Goal: Information Seeking & Learning: Find specific fact

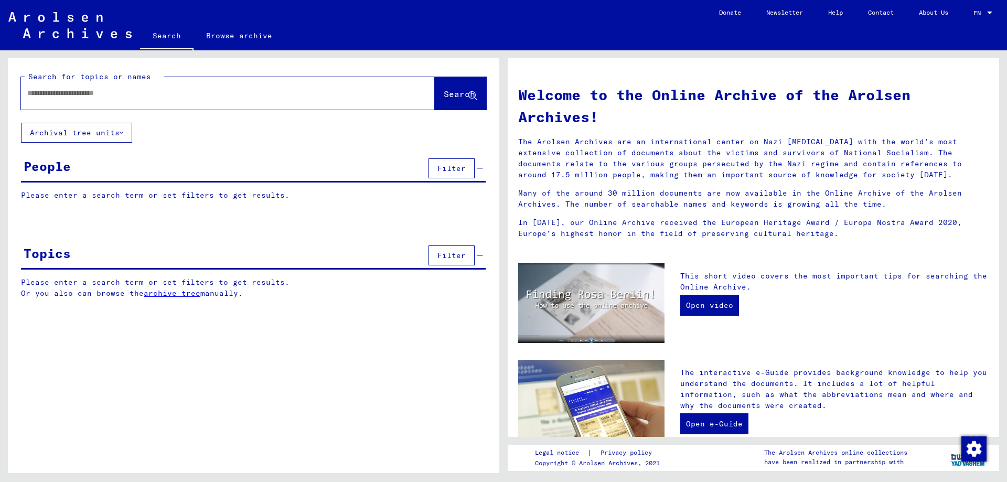
click at [268, 87] on div at bounding box center [212, 93] width 382 height 24
click at [270, 95] on input "text" at bounding box center [215, 93] width 376 height 11
type input "****"
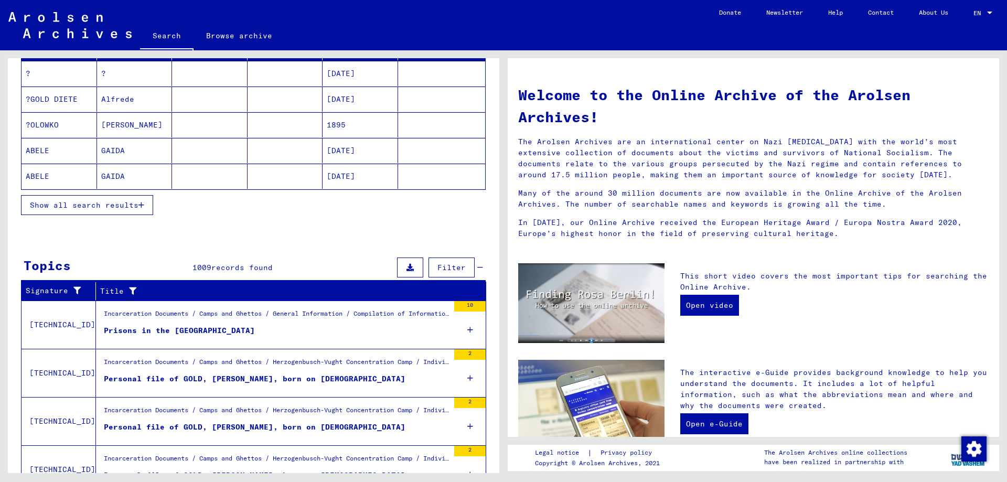
scroll to position [252, 0]
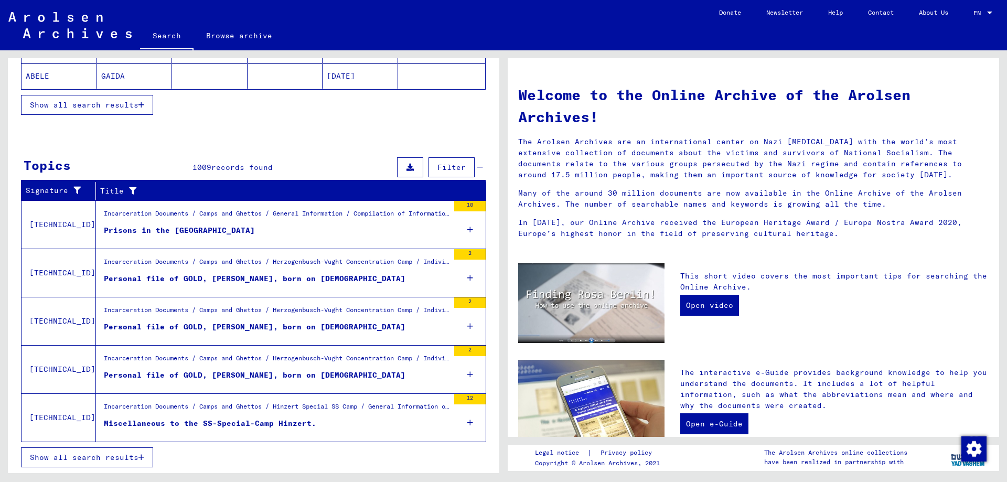
click at [286, 280] on div "Personal file of GOLD, [PERSON_NAME], born on [DEMOGRAPHIC_DATA]" at bounding box center [255, 278] width 302 height 11
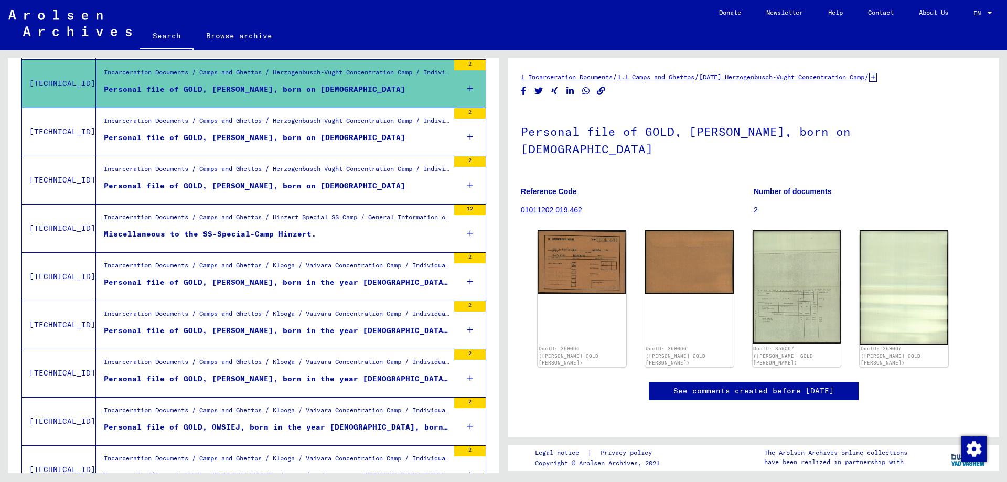
click at [286, 277] on div "Personal file of GOLD, [PERSON_NAME], born in the year [DEMOGRAPHIC_DATA], born…" at bounding box center [276, 282] width 345 height 11
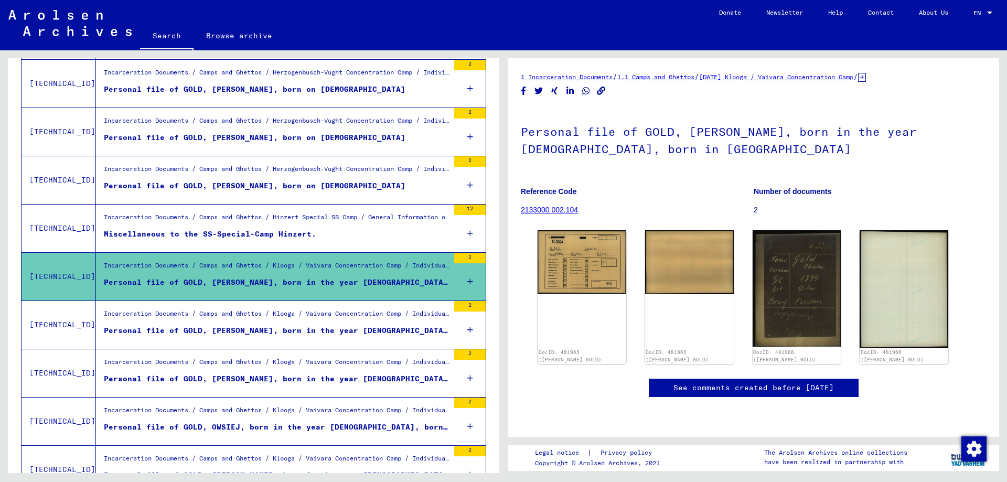
click at [293, 326] on div "Personal file of GOLD, [PERSON_NAME], born in the year [DEMOGRAPHIC_DATA], born…" at bounding box center [276, 330] width 345 height 11
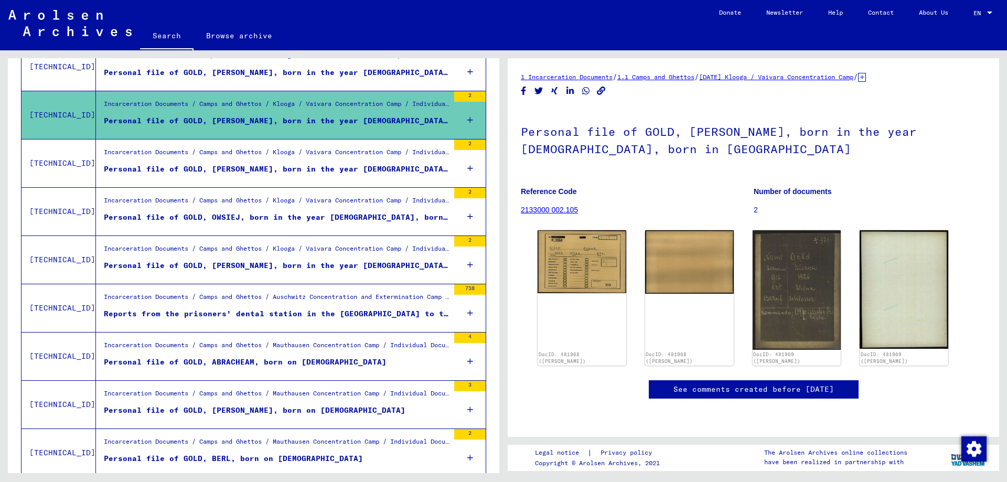
click at [292, 315] on div "Reports from the prisoners' dental station in the [GEOGRAPHIC_DATA] to the poli…" at bounding box center [276, 313] width 345 height 11
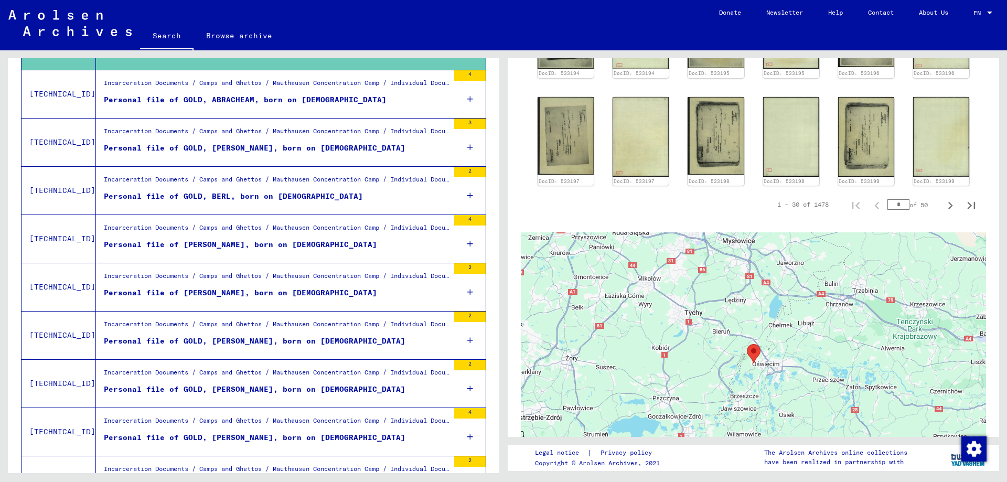
scroll to position [734, 0]
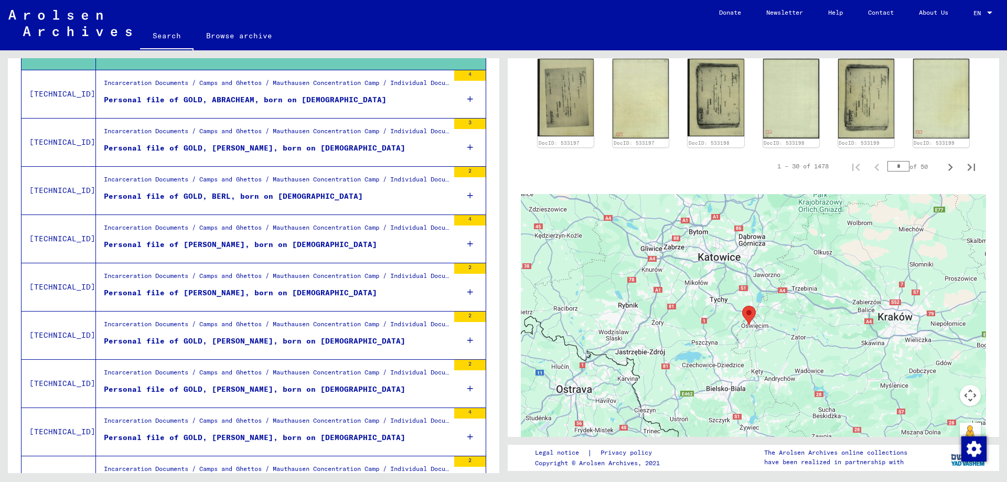
click at [256, 200] on div "Personal file of GOLD, BERL, born on [DEMOGRAPHIC_DATA]" at bounding box center [233, 196] width 259 height 11
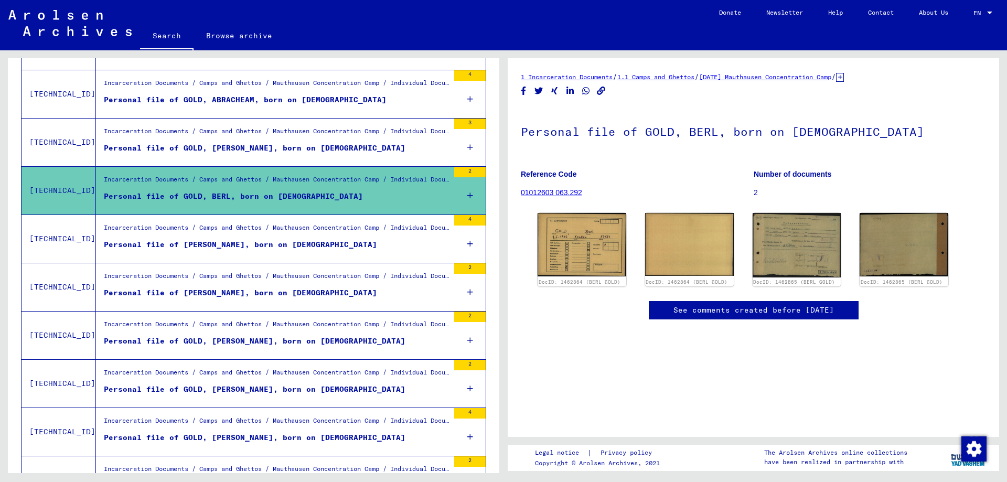
click at [262, 234] on div "Incarceration Documents / Camps and Ghettos / Mauthausen Concentration Camp / I…" at bounding box center [276, 230] width 345 height 15
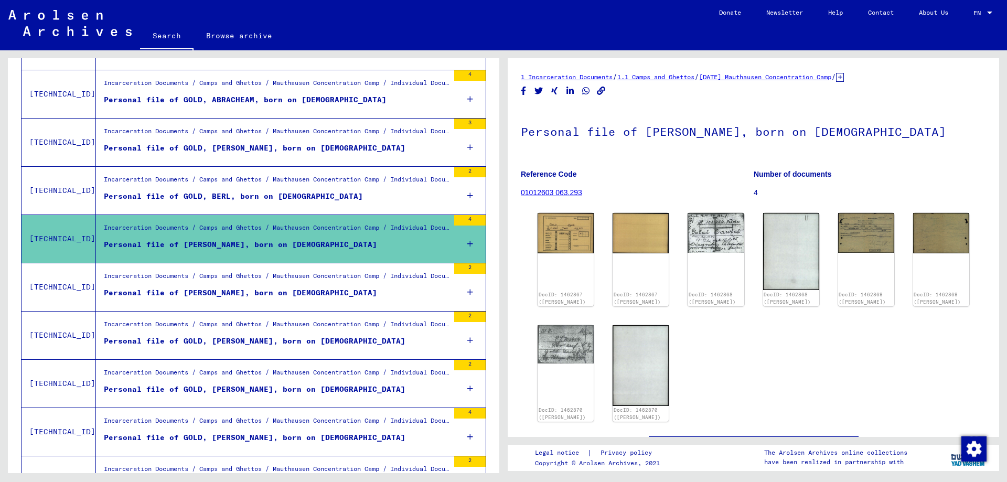
click at [297, 337] on div "Personal file of GOLD, [PERSON_NAME], born on [DEMOGRAPHIC_DATA]" at bounding box center [255, 341] width 302 height 11
